Goal: Information Seeking & Learning: Find specific fact

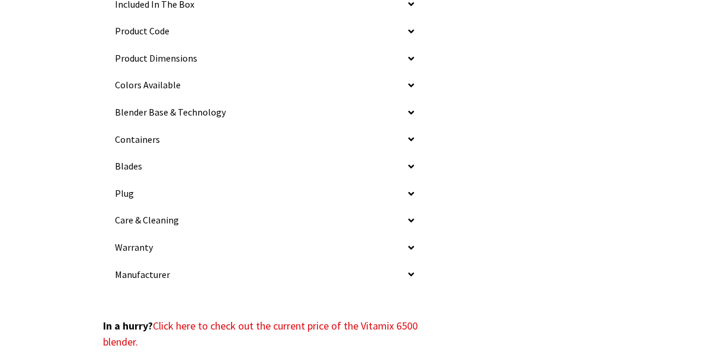
scroll to position [2313, 0]
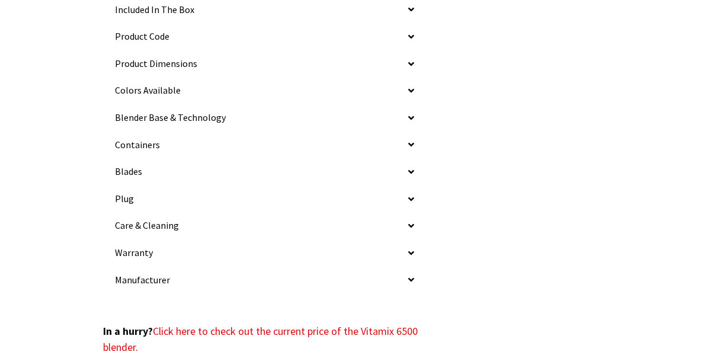
click at [410, 62] on icon at bounding box center [411, 63] width 6 height 9
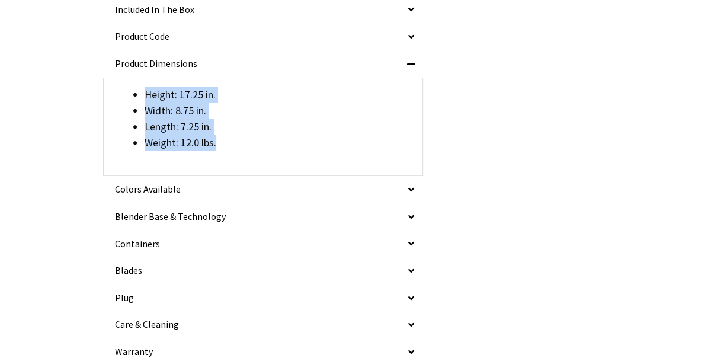
drag, startPoint x: 143, startPoint y: 92, endPoint x: 217, endPoint y: 142, distance: 89.6
click at [217, 142] on ul "Height: 17.25 in. Width: 8.75 in. Length: 7.25 in. Weight: 12.0 lbs." at bounding box center [279, 118] width 269 height 64
drag, startPoint x: 217, startPoint y: 142, endPoint x: 149, endPoint y: 105, distance: 77.7
copy ul "Height: 17.25 in. Width: 8.75 in. Length: 7.25 in. Weight: 12.0 lbs."
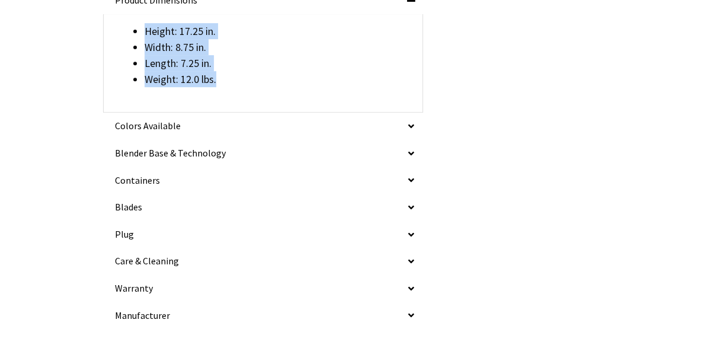
scroll to position [2377, 0]
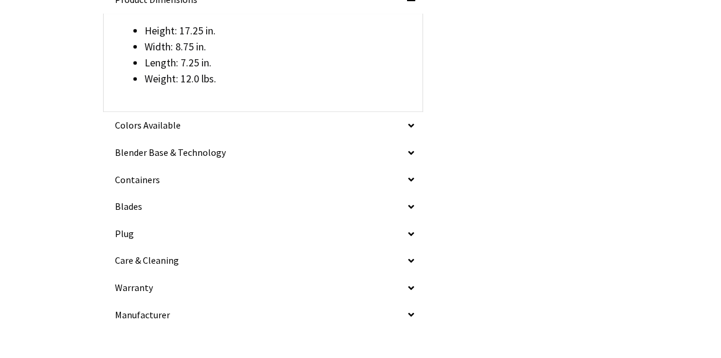
click at [414, 201] on span at bounding box center [411, 206] width 24 height 27
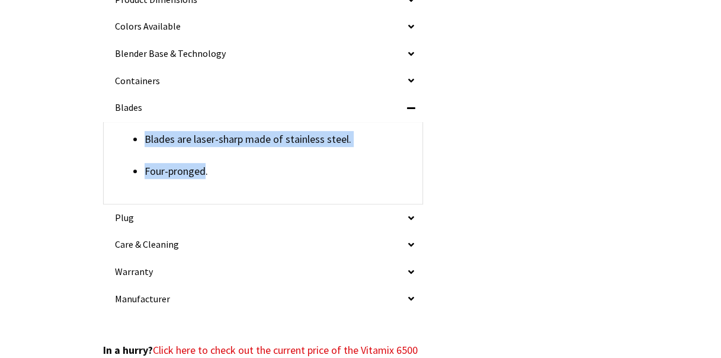
drag, startPoint x: 145, startPoint y: 136, endPoint x: 203, endPoint y: 172, distance: 67.6
click at [203, 172] on ul "Blades are laser-sharp made of stainless steel. Four-pronged." at bounding box center [279, 155] width 269 height 48
drag, startPoint x: 203, startPoint y: 172, endPoint x: 171, endPoint y: 170, distance: 32.0
copy ul "Blades are laser-sharp made of stainless steel. Four-pronged"
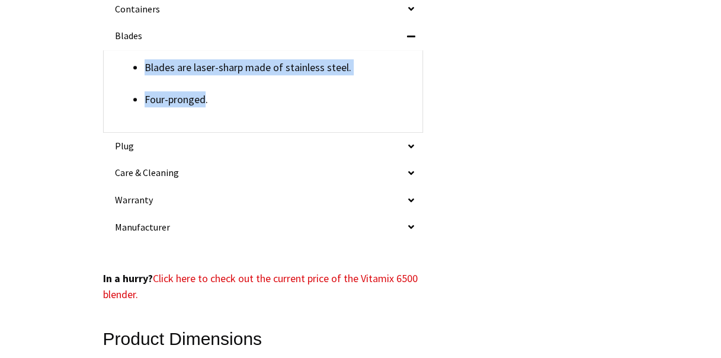
scroll to position [2447, 0]
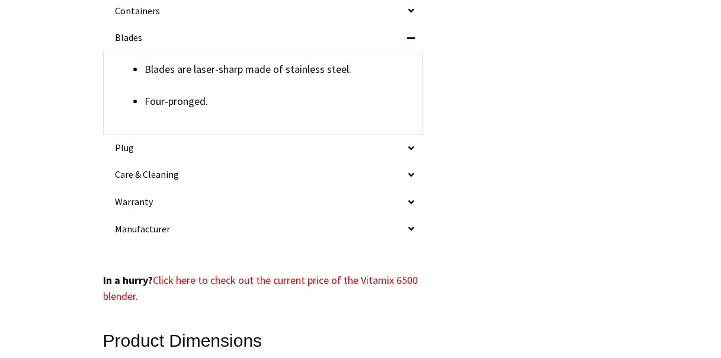
click at [416, 148] on span at bounding box center [411, 147] width 24 height 27
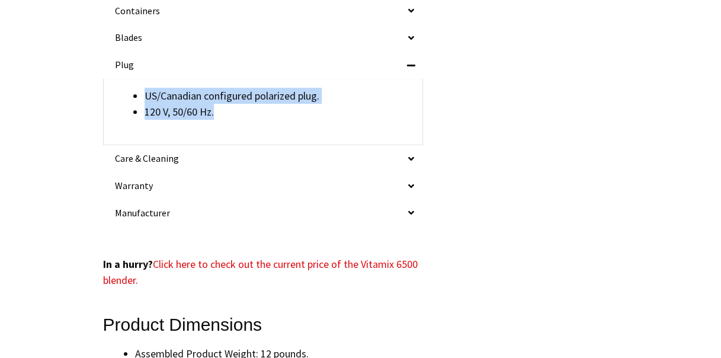
drag, startPoint x: 147, startPoint y: 94, endPoint x: 213, endPoint y: 117, distance: 69.7
click at [213, 117] on ul "US/Canadian configured polarized plug. 120 V, 50/60 Hz." at bounding box center [279, 104] width 269 height 32
drag, startPoint x: 213, startPoint y: 117, endPoint x: 184, endPoint y: 113, distance: 29.2
copy ul "US/Canadian configured polarized plug. 120 V, 50/60 Hz."
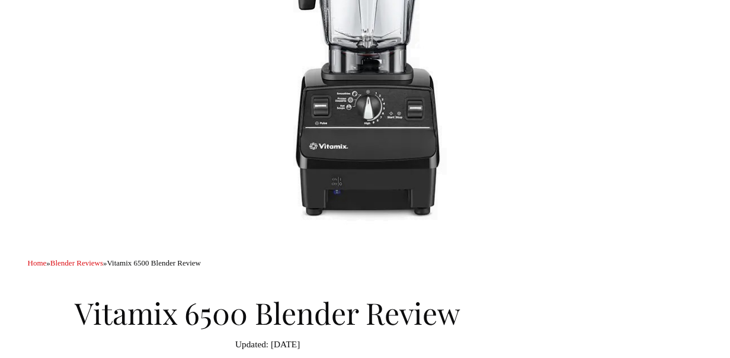
scroll to position [0, 0]
